Goal: Task Accomplishment & Management: Complete application form

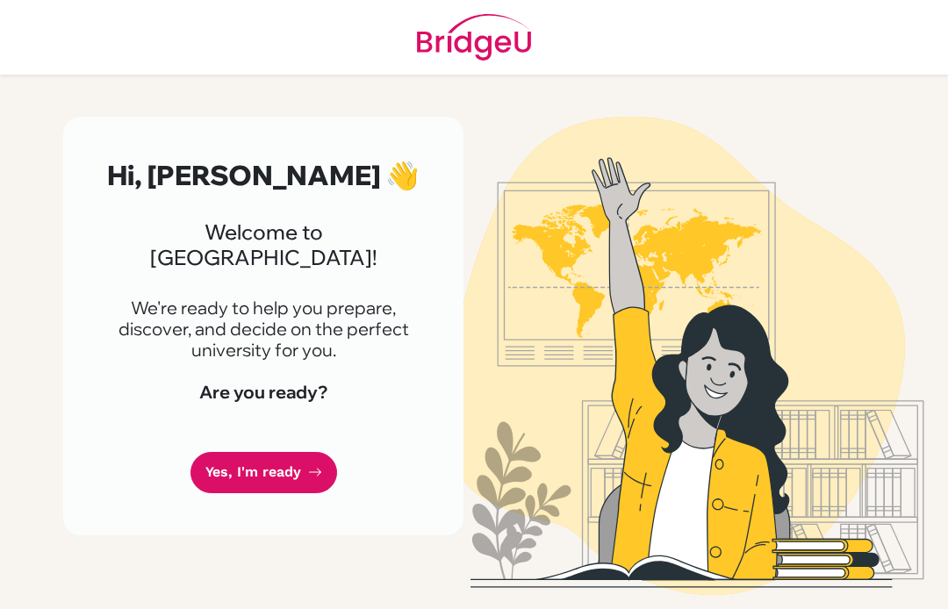
click at [304, 452] on link "Yes, I'm ready" at bounding box center [264, 472] width 147 height 41
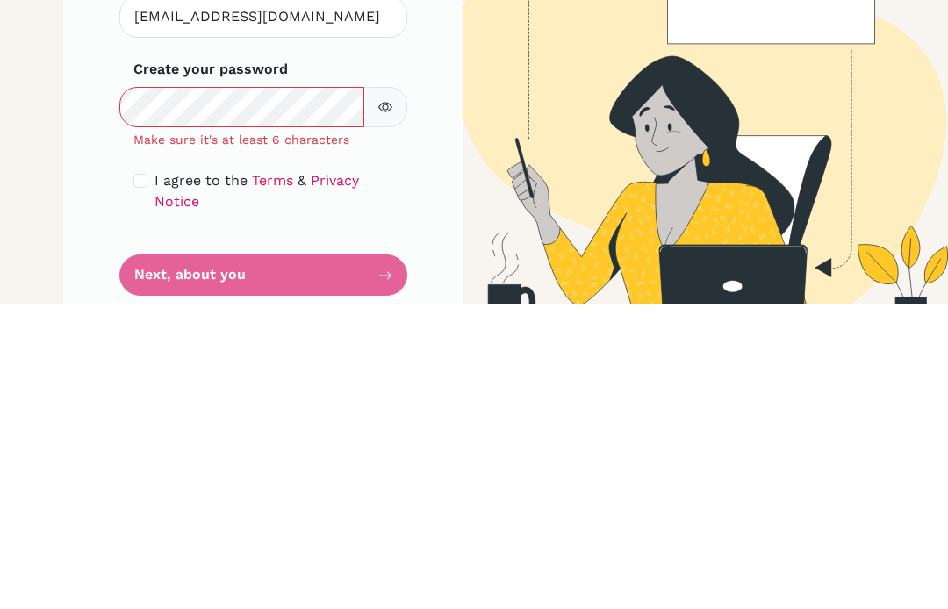
click at [388, 406] on icon "button" at bounding box center [385, 413] width 14 height 14
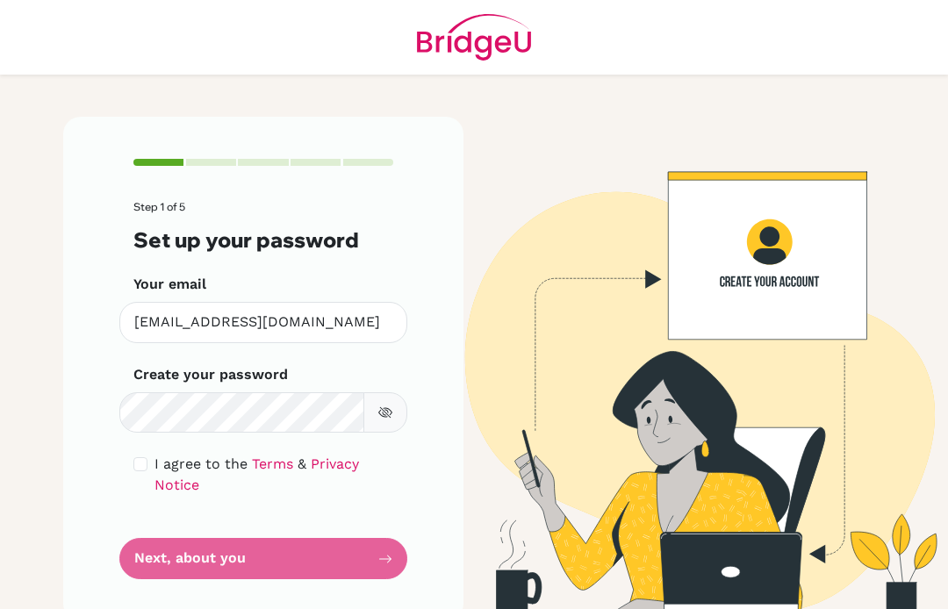
click at [155, 557] on form "Step 1 of 5 Set up your password Your email stu503139@misdoha.com Invalid email…" at bounding box center [263, 390] width 260 height 378
click at [334, 550] on form "Step 1 of 5 Set up your password Your email stu503139@misdoha.com Invalid email…" at bounding box center [263, 390] width 260 height 378
click at [379, 553] on form "Step 1 of 5 Set up your password Your email stu503139@misdoha.com Invalid email…" at bounding box center [263, 390] width 260 height 378
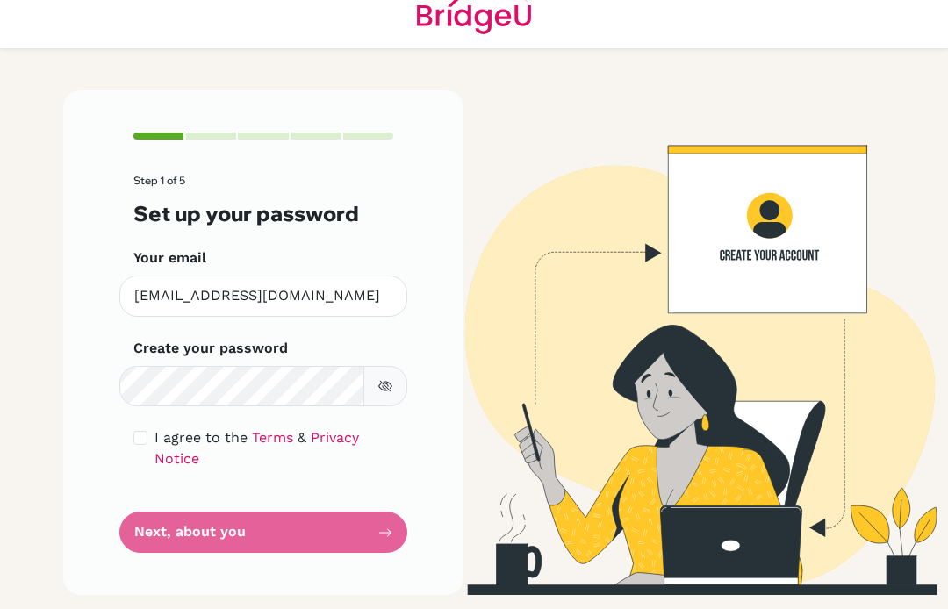
scroll to position [25, 0]
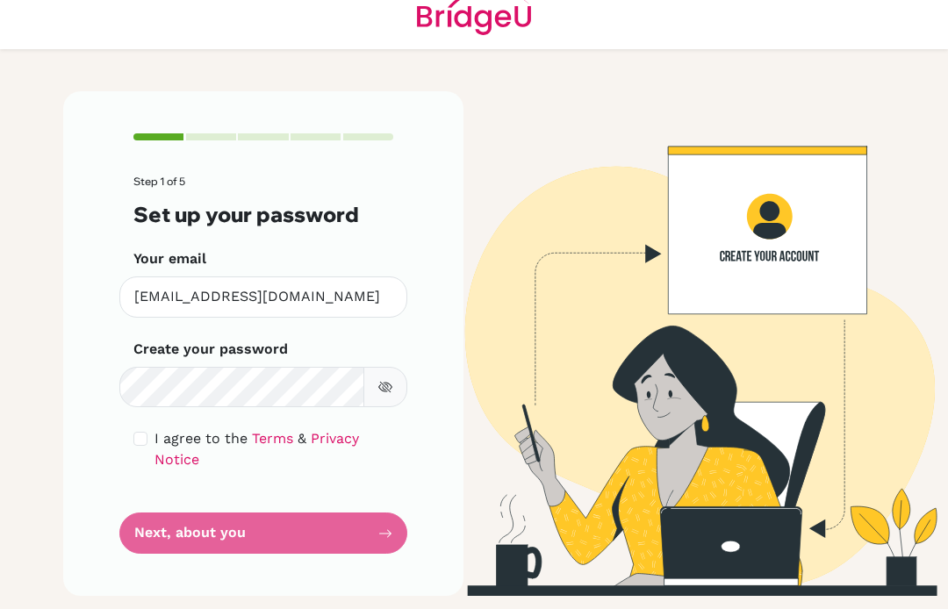
click at [386, 385] on icon "button" at bounding box center [385, 387] width 14 height 14
click at [359, 525] on form "Step 1 of 5 Set up your password Your email stu503139@misdoha.com Invalid email…" at bounding box center [263, 365] width 260 height 378
click at [371, 526] on form "Step 1 of 5 Set up your password Your email stu503139@misdoha.com Invalid email…" at bounding box center [263, 365] width 260 height 378
click at [371, 525] on form "Step 1 of 5 Set up your password Your email stu503139@misdoha.com Invalid email…" at bounding box center [263, 365] width 260 height 378
click at [385, 393] on icon "button" at bounding box center [385, 387] width 14 height 14
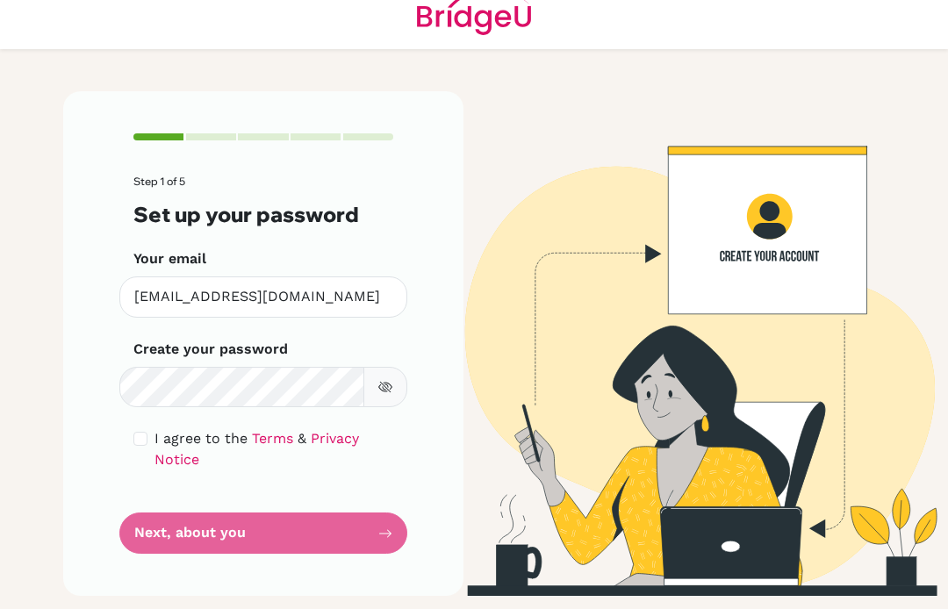
click at [248, 534] on form "Step 1 of 5 Set up your password Your email stu503139@misdoha.com Invalid email…" at bounding box center [263, 365] width 260 height 378
click at [363, 520] on form "Step 1 of 5 Set up your password Your email stu503139@misdoha.com Invalid email…" at bounding box center [263, 365] width 260 height 378
click at [372, 531] on form "Step 1 of 5 Set up your password Your email stu503139@misdoha.com Invalid email…" at bounding box center [263, 365] width 260 height 378
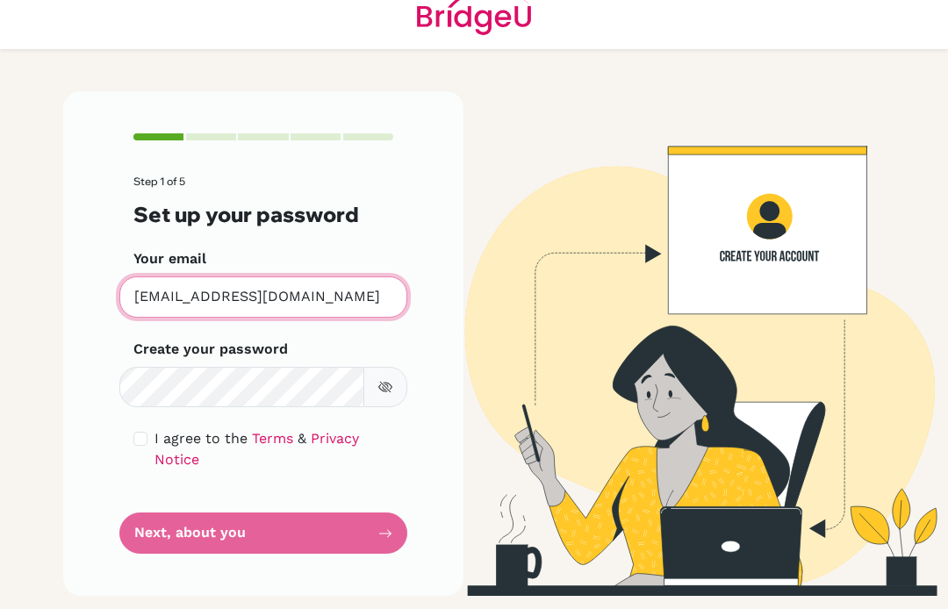
click at [313, 300] on input "stu503139@misdoha.com" at bounding box center [263, 297] width 288 height 41
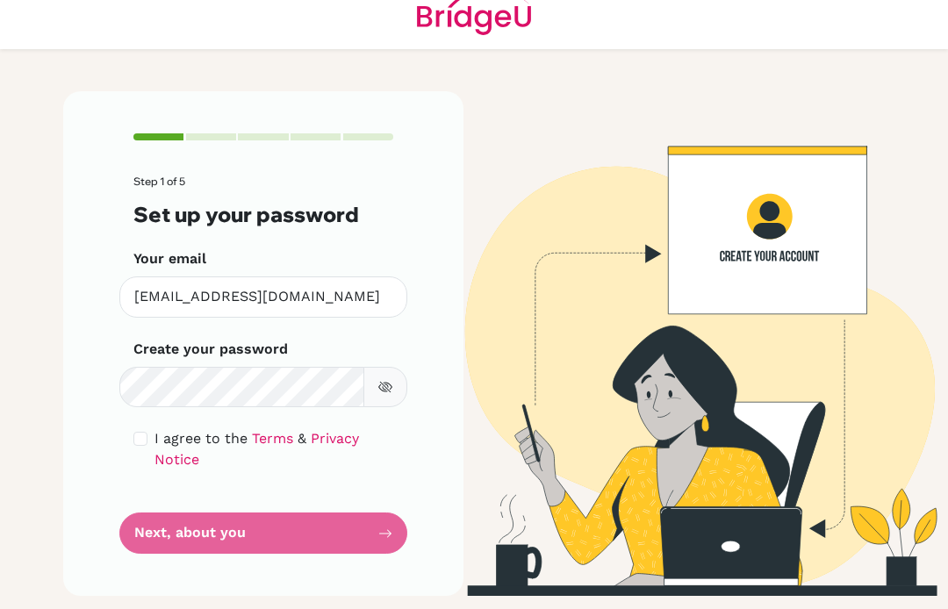
click at [349, 540] on form "Step 1 of 5 Set up your password Your email stu503139@misdoha.com Invalid email…" at bounding box center [263, 365] width 260 height 378
click at [142, 443] on input "checkbox" at bounding box center [140, 439] width 14 height 14
checkbox input "true"
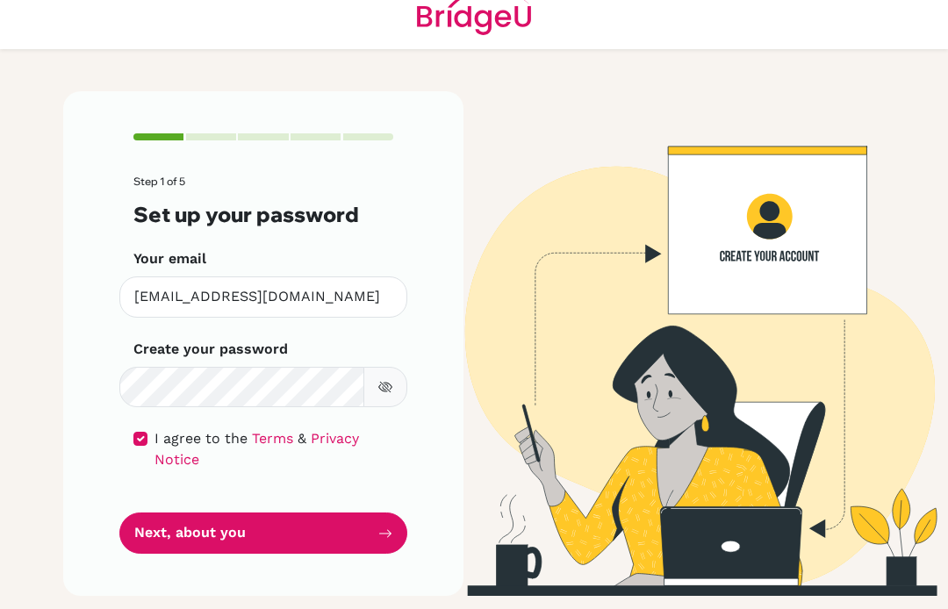
click at [256, 535] on button "Next, about you" at bounding box center [263, 533] width 288 height 41
